Goal: Use online tool/utility: Use online tool/utility

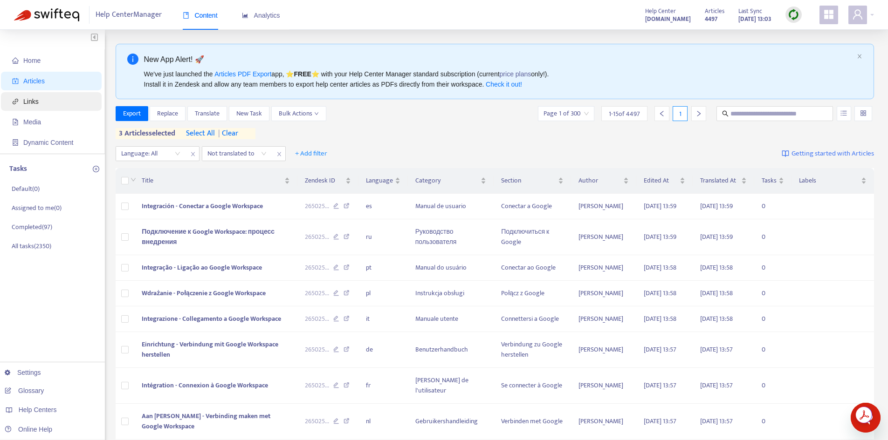
click at [40, 102] on span "Links" at bounding box center [53, 101] width 82 height 19
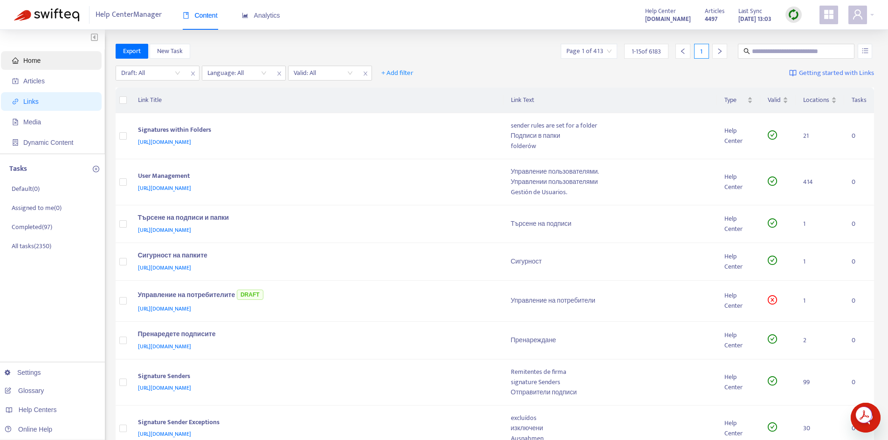
click at [42, 61] on span "Home" at bounding box center [53, 60] width 82 height 19
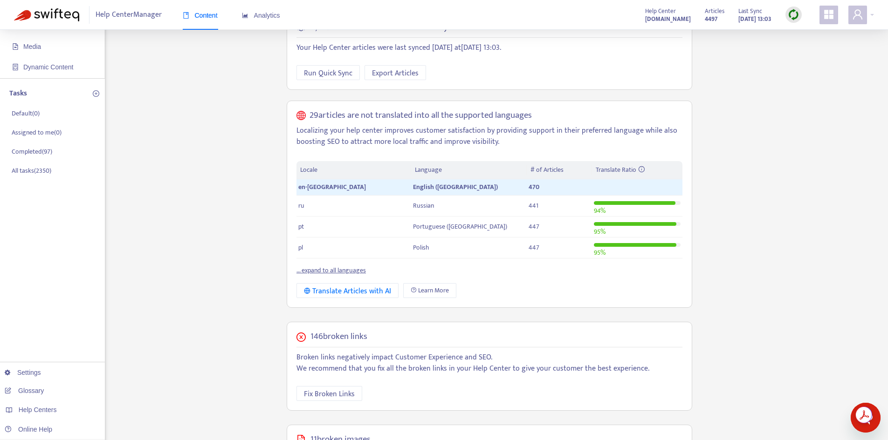
scroll to position [140, 0]
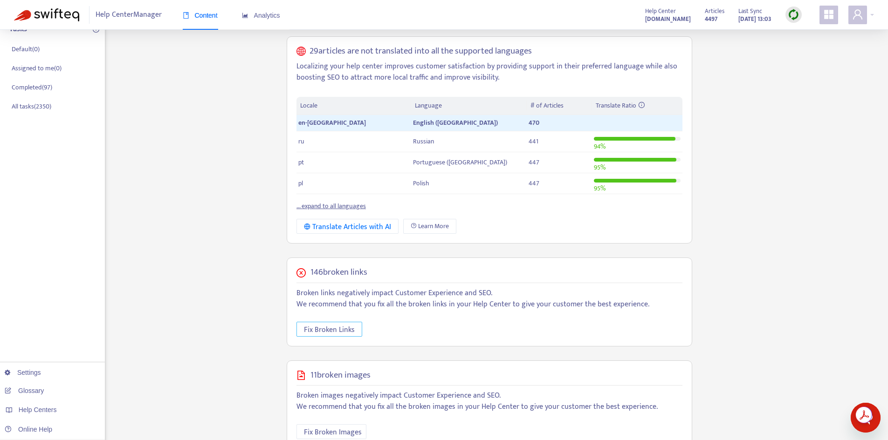
click at [343, 331] on span "Fix Broken Links" at bounding box center [329, 330] width 51 height 12
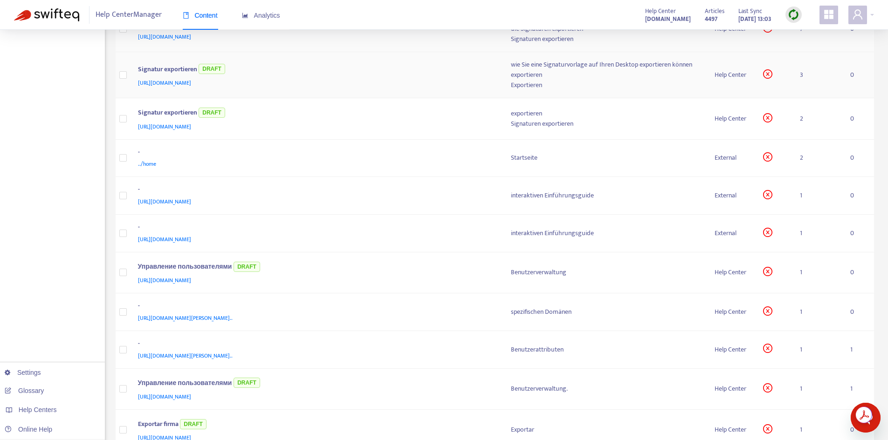
scroll to position [326, 0]
